Goal: Transaction & Acquisition: Subscribe to service/newsletter

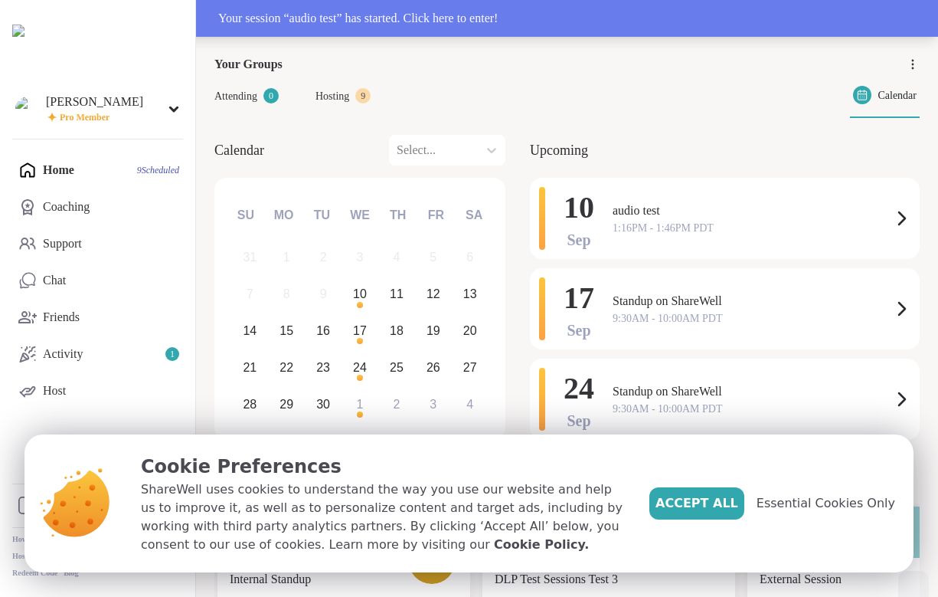
click at [389, 28] on div "Your session “ audio test ” has started. Click here to enter!" at bounding box center [469, 18] width 938 height 37
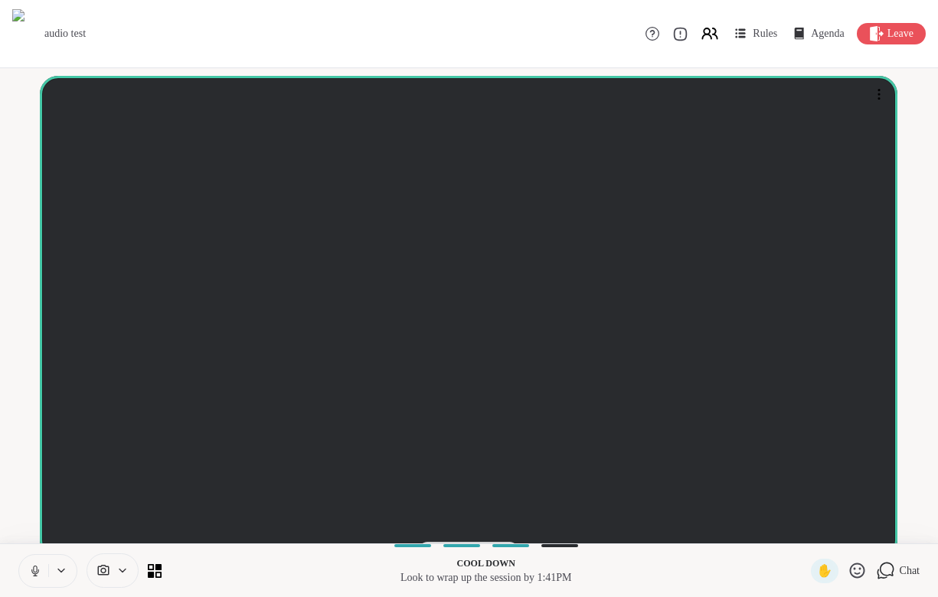
click at [44, 570] on button at bounding box center [33, 570] width 29 height 32
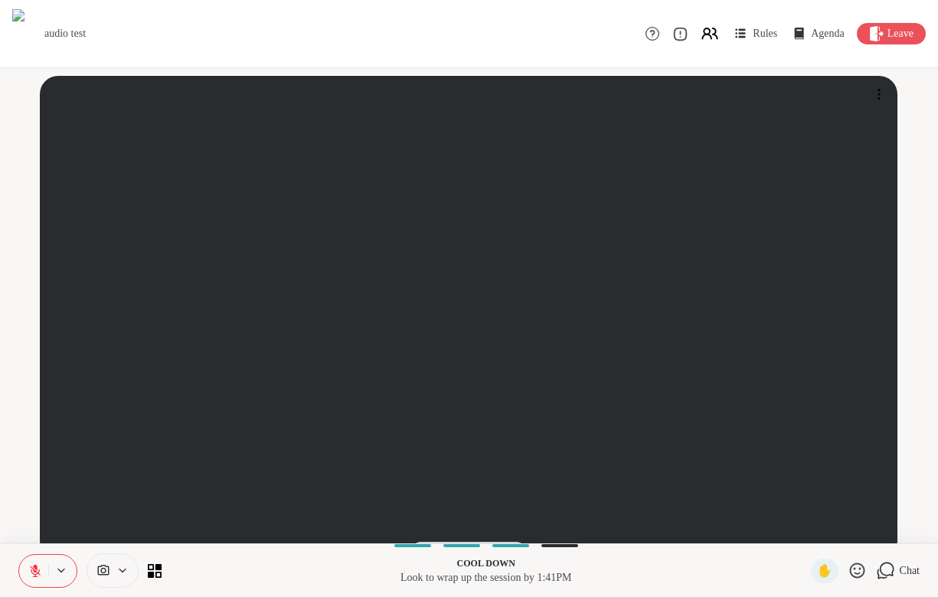
click at [44, 570] on button at bounding box center [33, 570] width 29 height 32
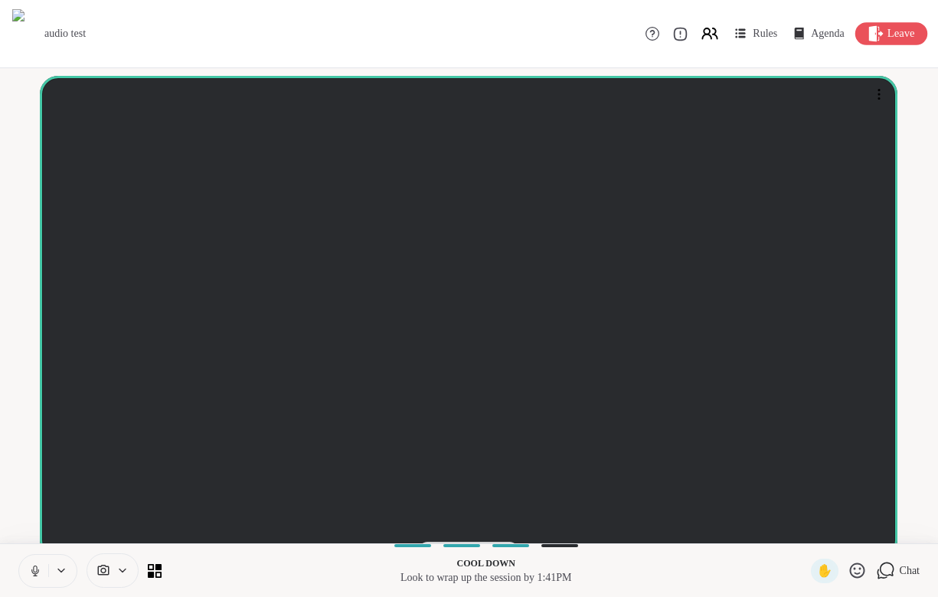
click at [894, 26] on span "Leave" at bounding box center [901, 34] width 28 height 16
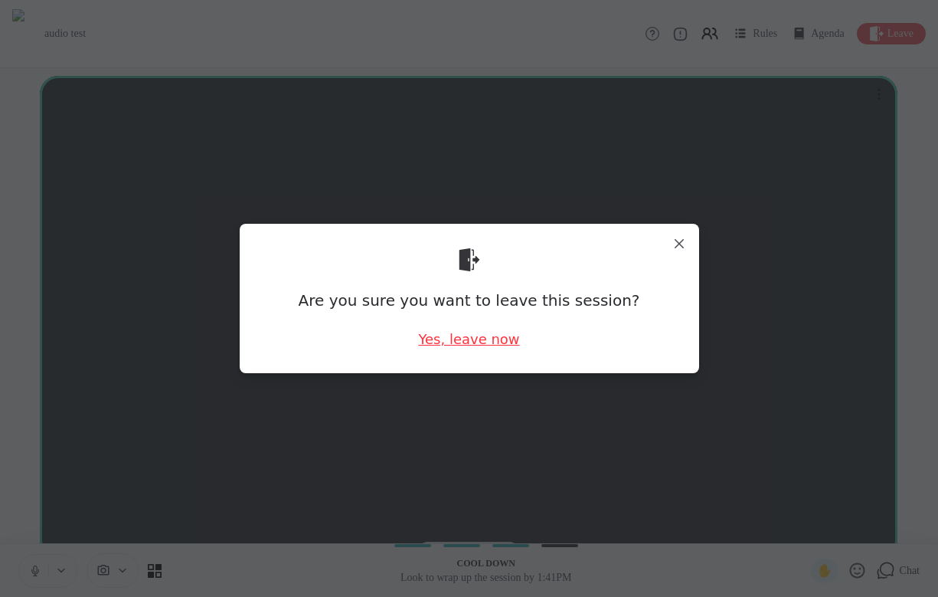
click at [471, 340] on div "Yes, leave now" at bounding box center [468, 338] width 101 height 19
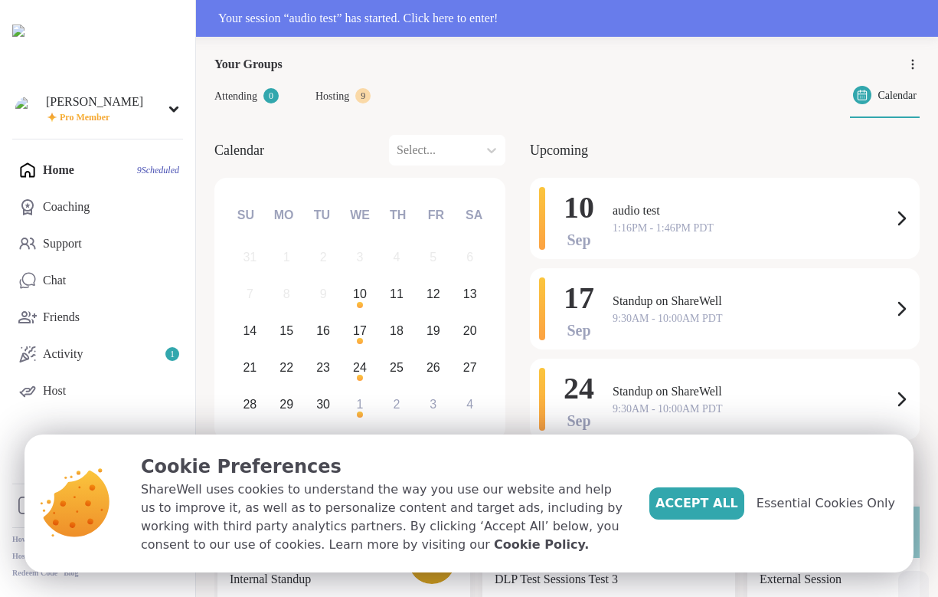
click at [139, 135] on div "[PERSON_NAME] Pro Member Profile Membership Settings Help Home 9 Scheduled Coac…" at bounding box center [98, 298] width 196 height 597
click at [139, 109] on div "[PERSON_NAME] Pro Member" at bounding box center [97, 108] width 171 height 36
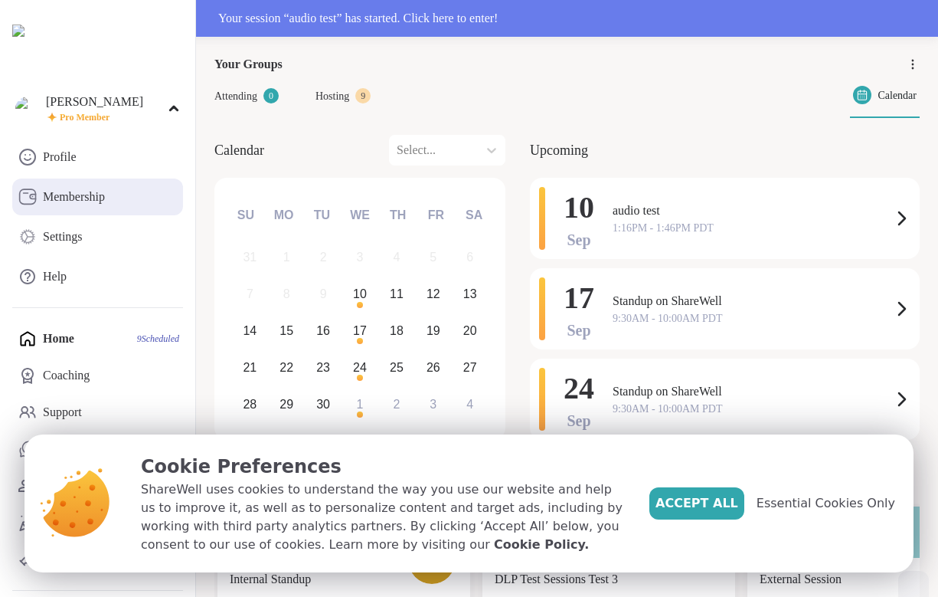
click at [128, 189] on link "Membership" at bounding box center [97, 196] width 171 height 37
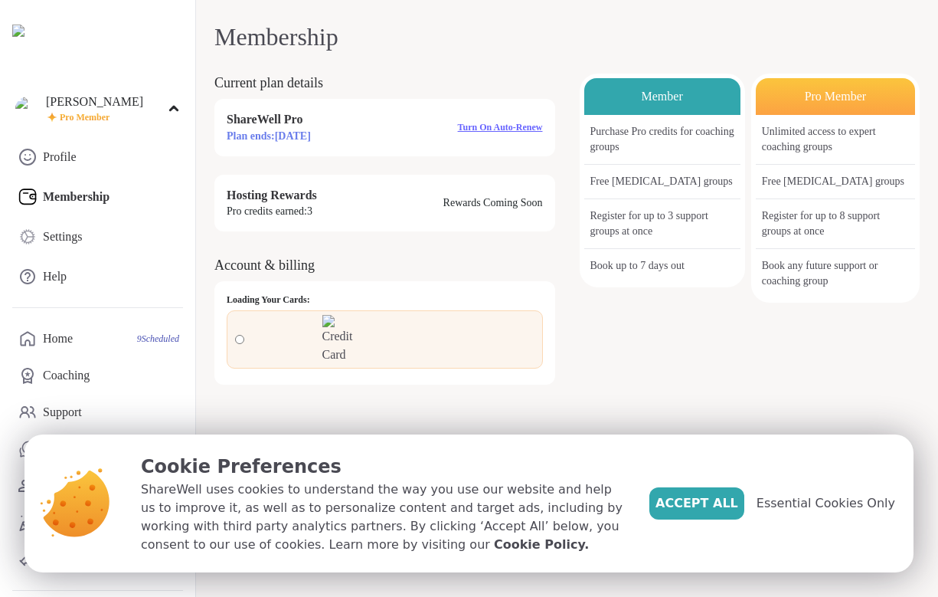
click at [463, 126] on span "Turn on auto-renew" at bounding box center [500, 127] width 85 height 11
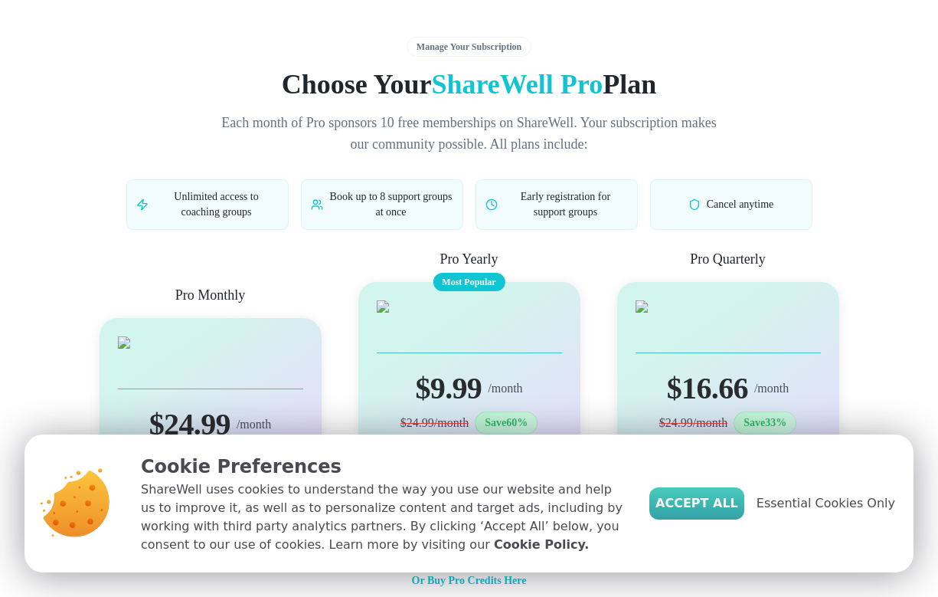
click at [727, 503] on span "Accept All" at bounding box center [696, 503] width 83 height 18
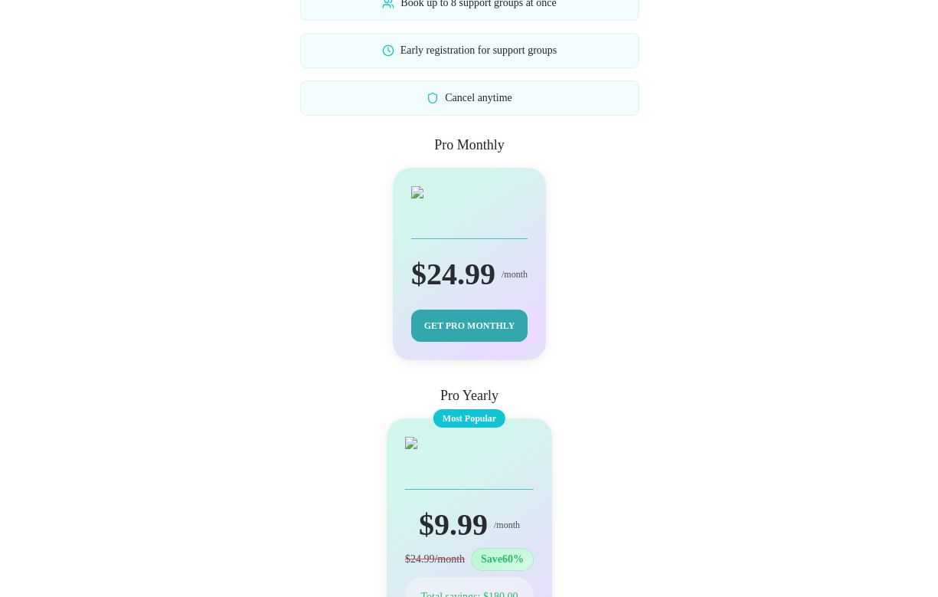
scroll to position [255, 0]
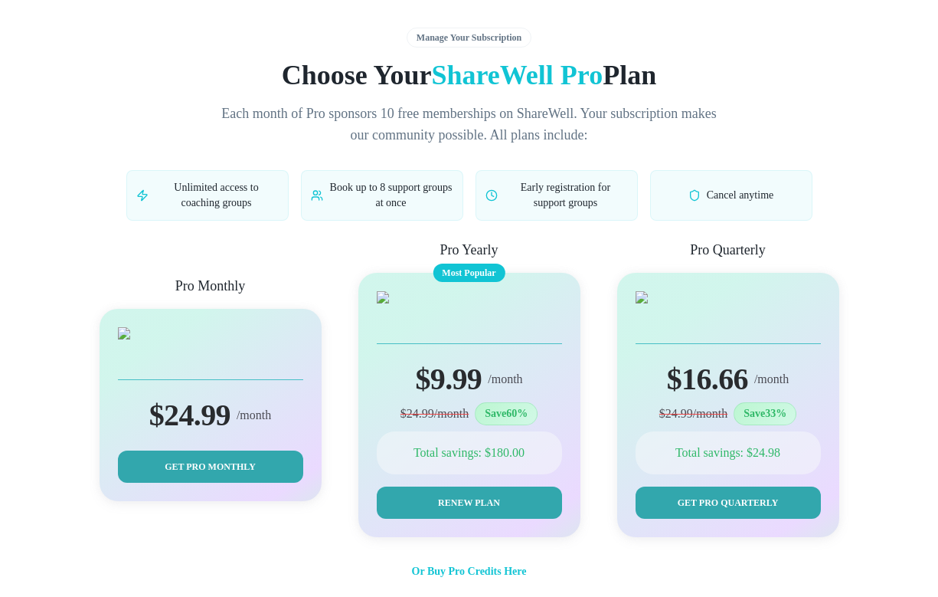
scroll to position [11, 0]
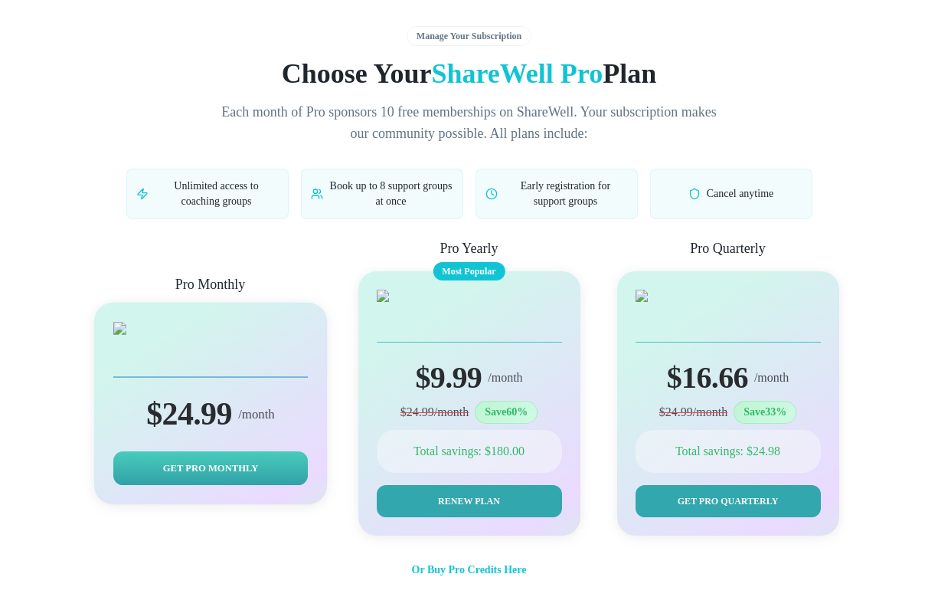
click at [260, 467] on button "Get Pro Monthly" at bounding box center [210, 468] width 194 height 34
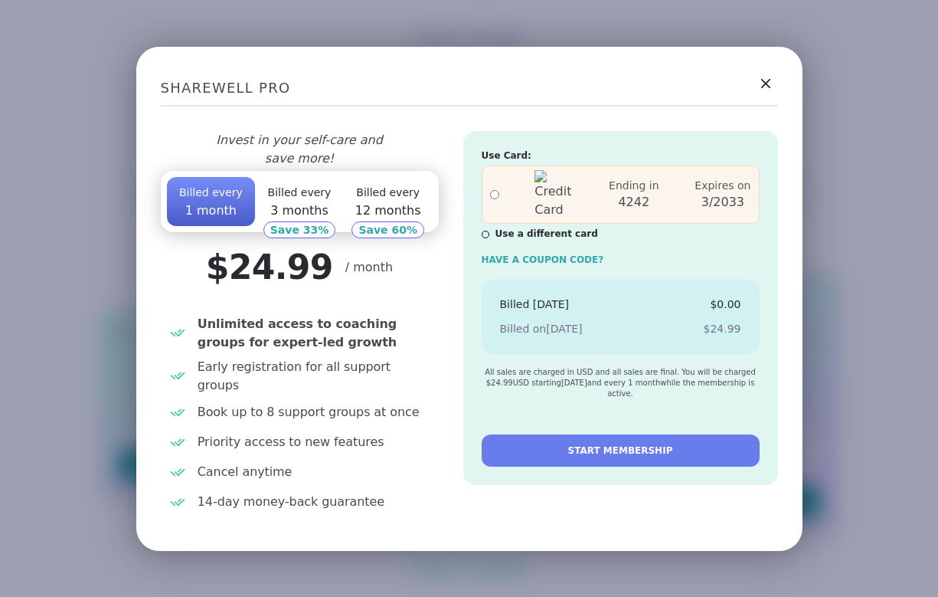
click at [450, 552] on div "SHAREWELL PRO Invest in your self-care and save more! Billed every 1 month Bill…" at bounding box center [469, 298] width 938 height 597
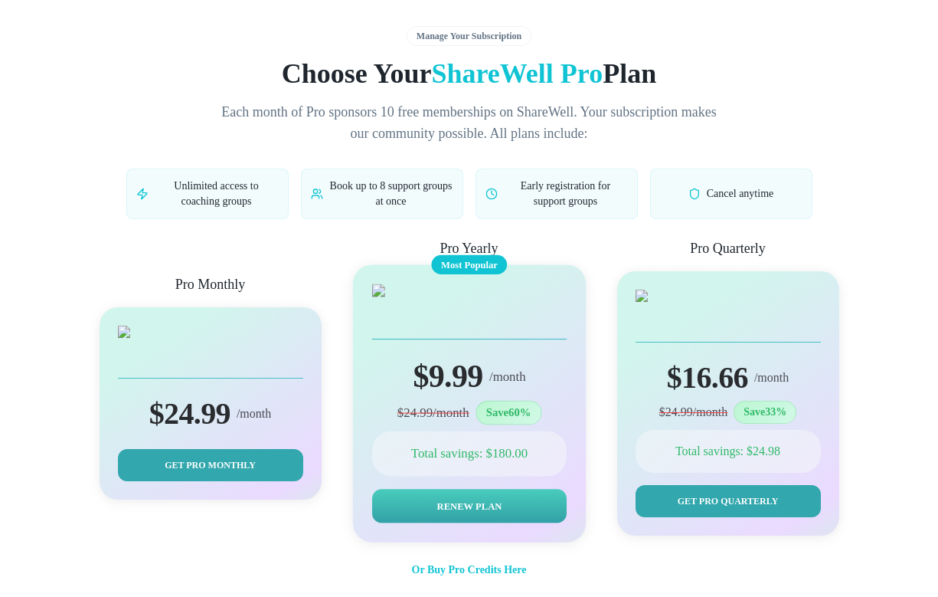
click at [518, 495] on button "Renew Plan" at bounding box center [468, 506] width 194 height 34
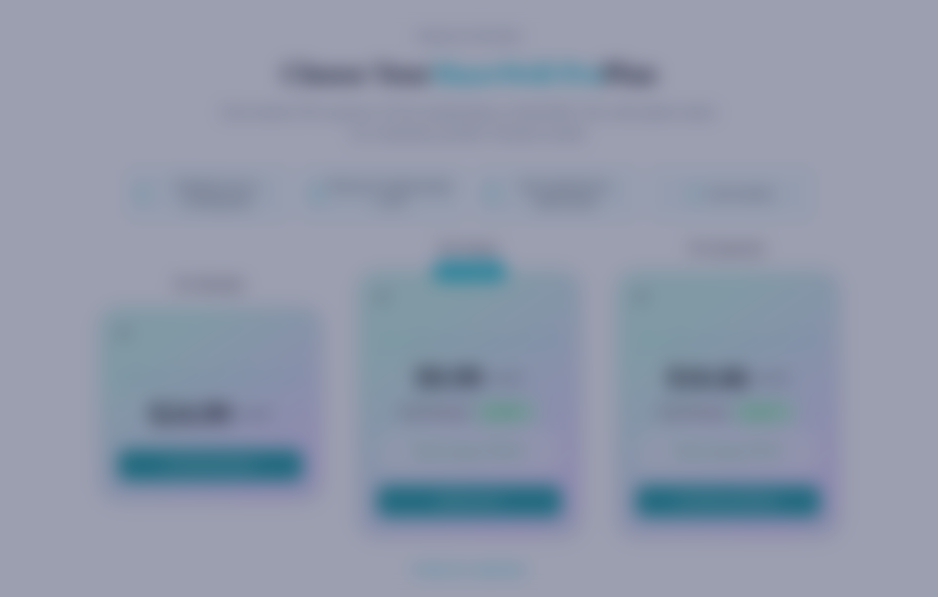
click at [902, 302] on div "SHAREWELL PRO Invest in your self-care and save more! Billed every 1 month Bill…" at bounding box center [469, 298] width 938 height 597
